Goal: Task Accomplishment & Management: Use online tool/utility

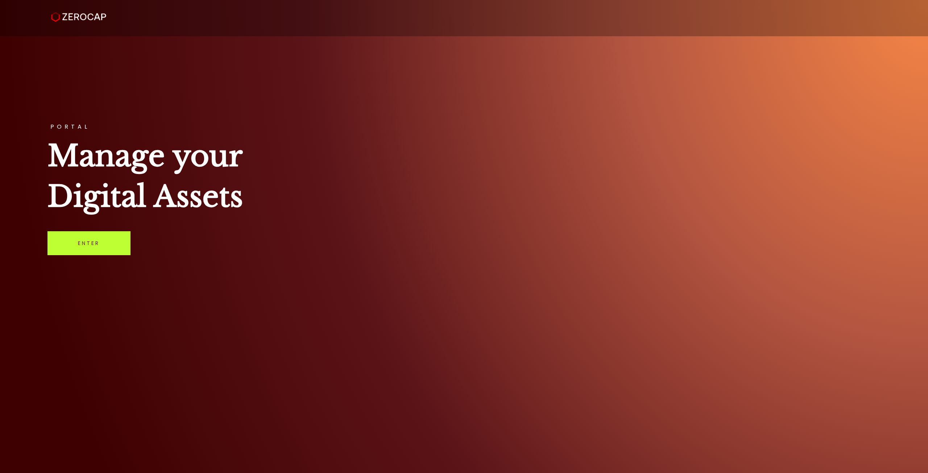
click at [89, 231] on link "Enter" at bounding box center [88, 243] width 83 height 24
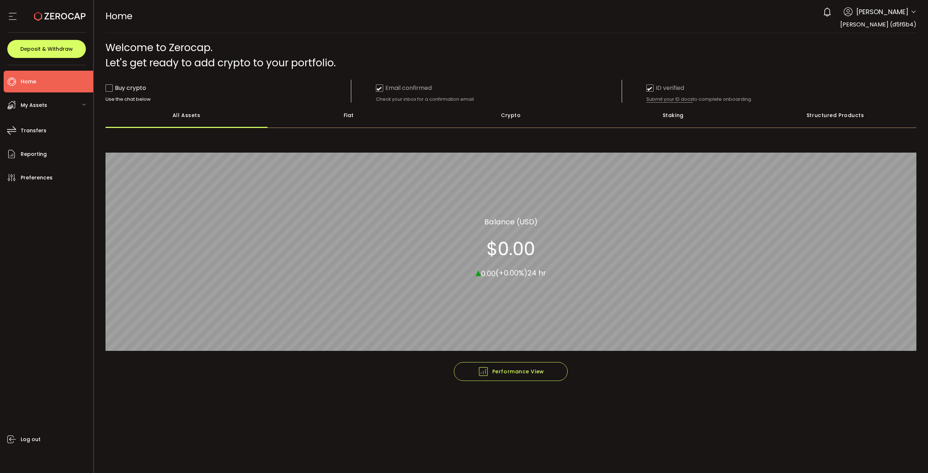
click at [62, 111] on div "My Assets" at bounding box center [49, 105] width 90 height 22
click at [44, 146] on li "Crypto" at bounding box center [49, 152] width 90 height 22
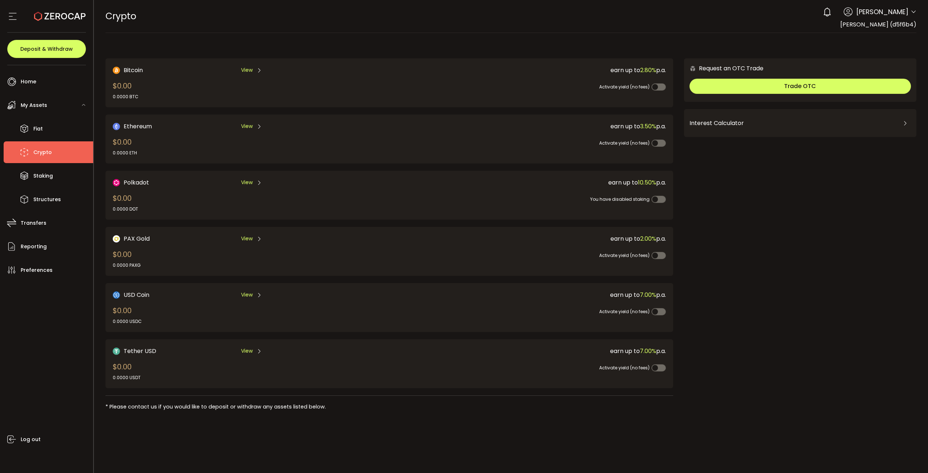
click at [252, 75] on div "Bitcoin View $0.00 0.0000 BTC" at bounding box center [237, 83] width 249 height 34
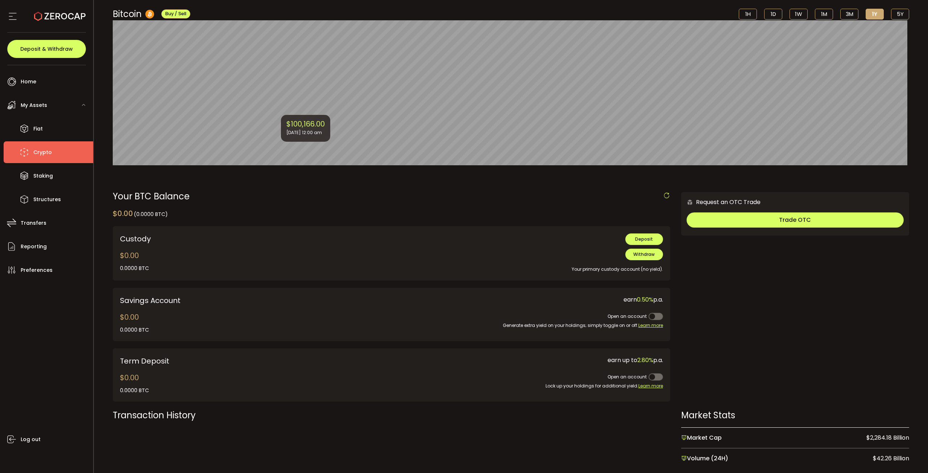
scroll to position [109, 0]
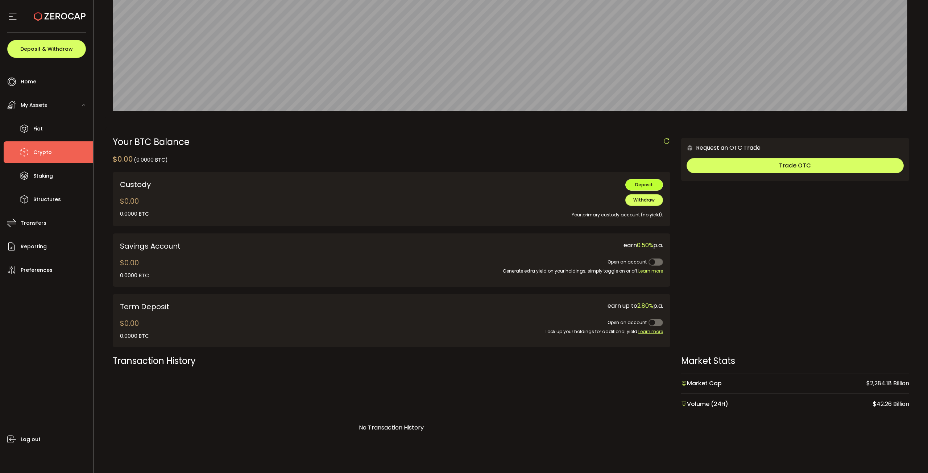
click at [634, 189] on button "Deposit" at bounding box center [644, 185] width 38 height 12
